Goal: Transaction & Acquisition: Subscribe to service/newsletter

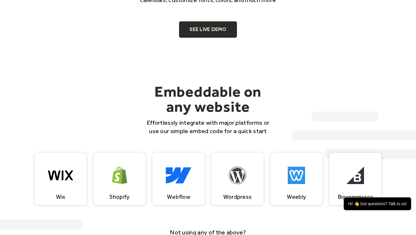
scroll to position [435, 0]
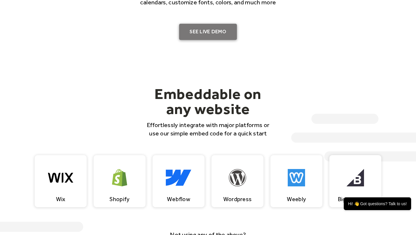
click at [205, 33] on link "SEE LIVE DEMO" at bounding box center [208, 32] width 58 height 16
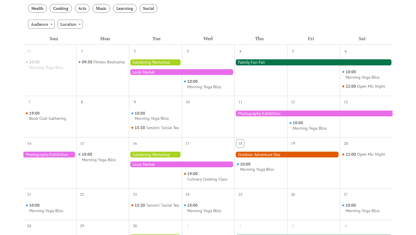
scroll to position [115, 0]
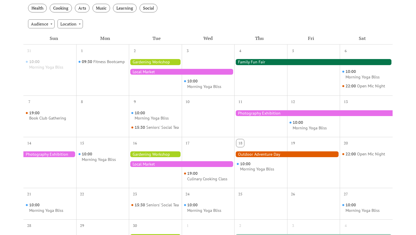
click at [257, 65] on div at bounding box center [313, 62] width 158 height 6
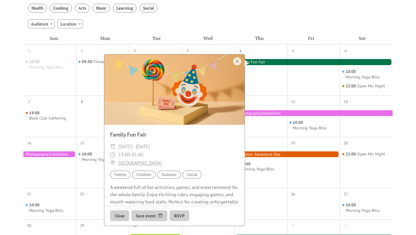
scroll to position [12, 0]
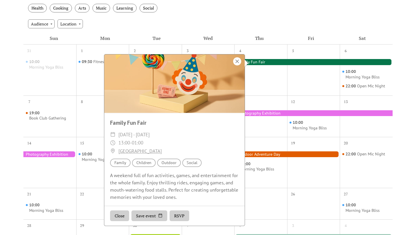
click at [240, 62] on div at bounding box center [237, 61] width 8 height 8
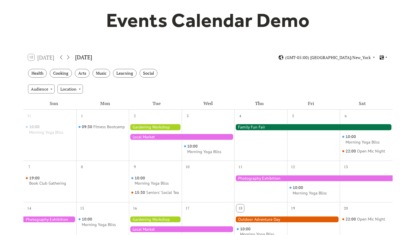
scroll to position [0, 0]
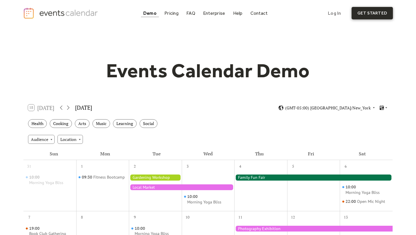
click at [380, 13] on link "get started" at bounding box center [372, 13] width 41 height 12
click at [167, 14] on div "Pricing" at bounding box center [171, 13] width 14 height 3
